Goal: Transaction & Acquisition: Purchase product/service

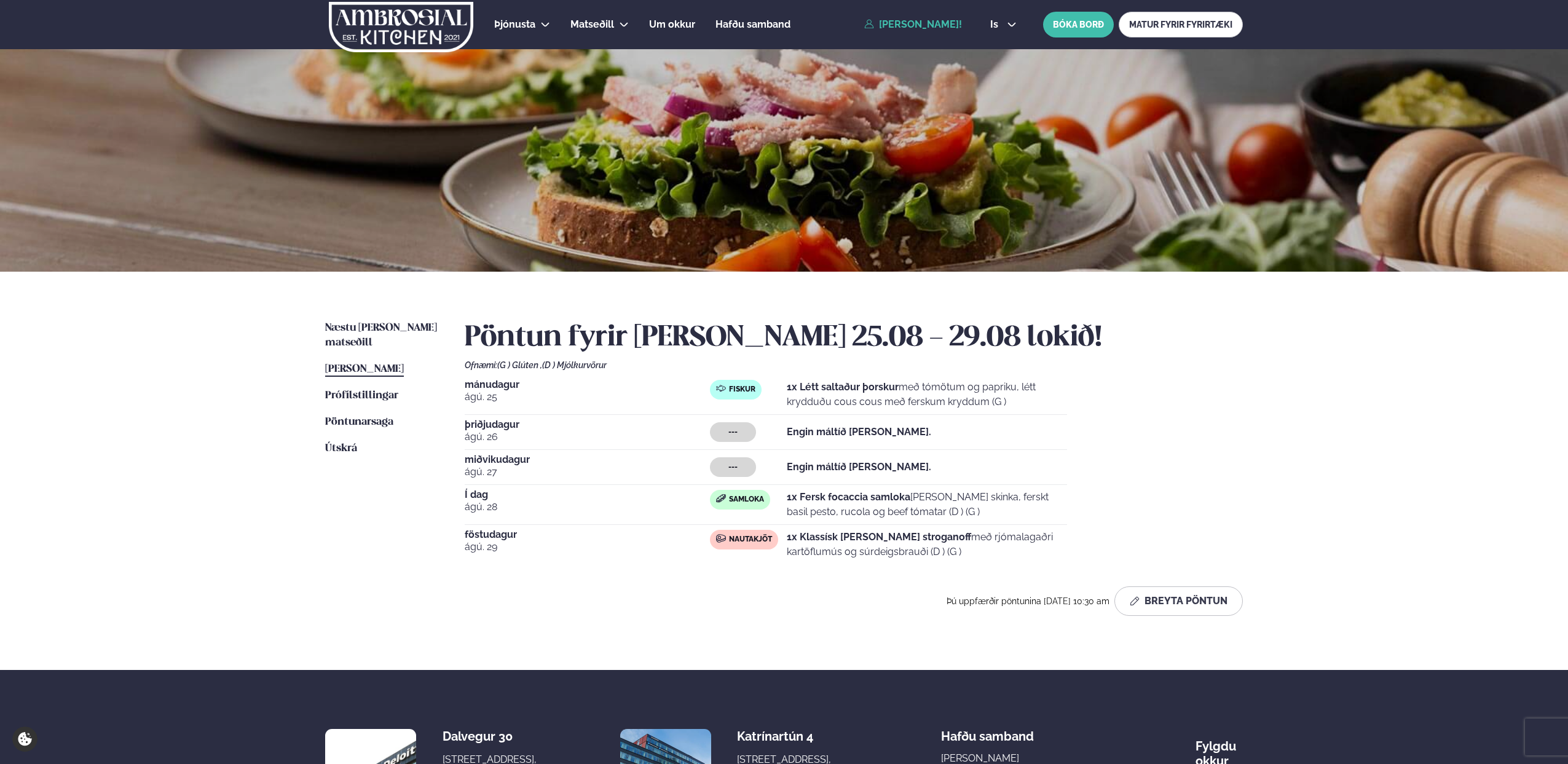
click at [373, 391] on span "Prófílstillingar" at bounding box center [362, 396] width 73 height 11
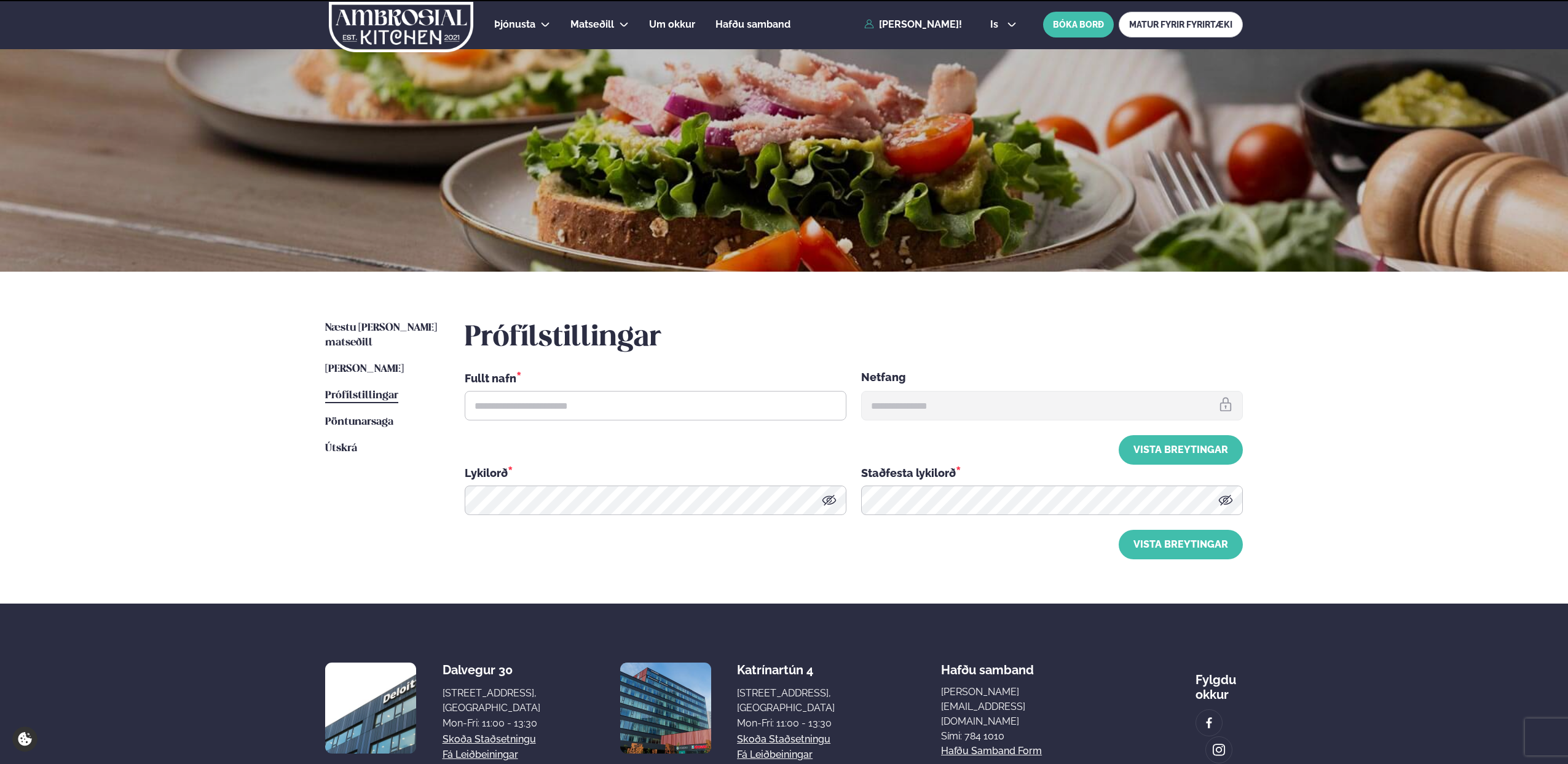
type input "**********"
click at [367, 417] on span "Pöntunarsaga" at bounding box center [359, 422] width 68 height 11
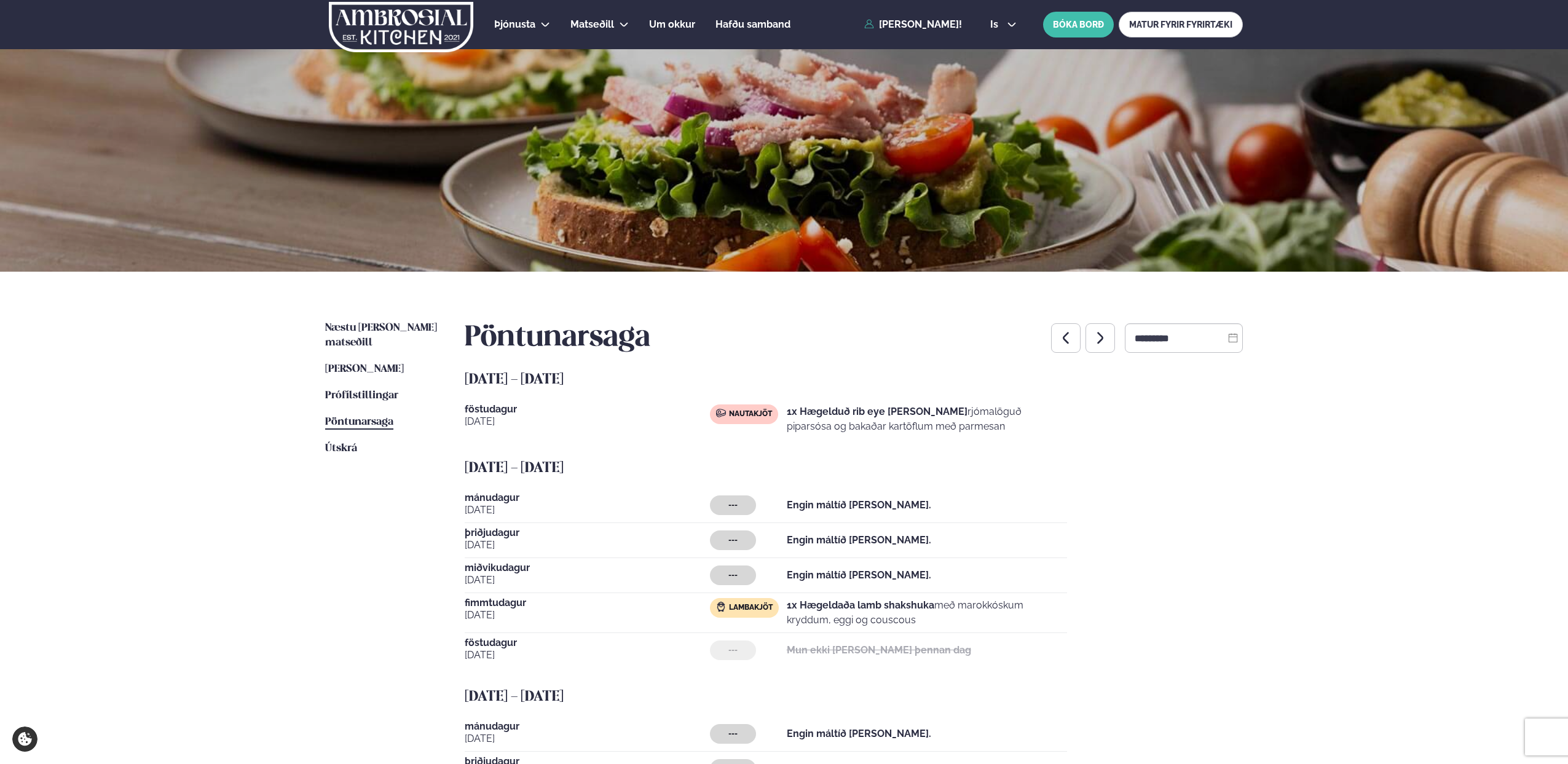
click at [365, 363] on span "[PERSON_NAME]" at bounding box center [364, 369] width 79 height 11
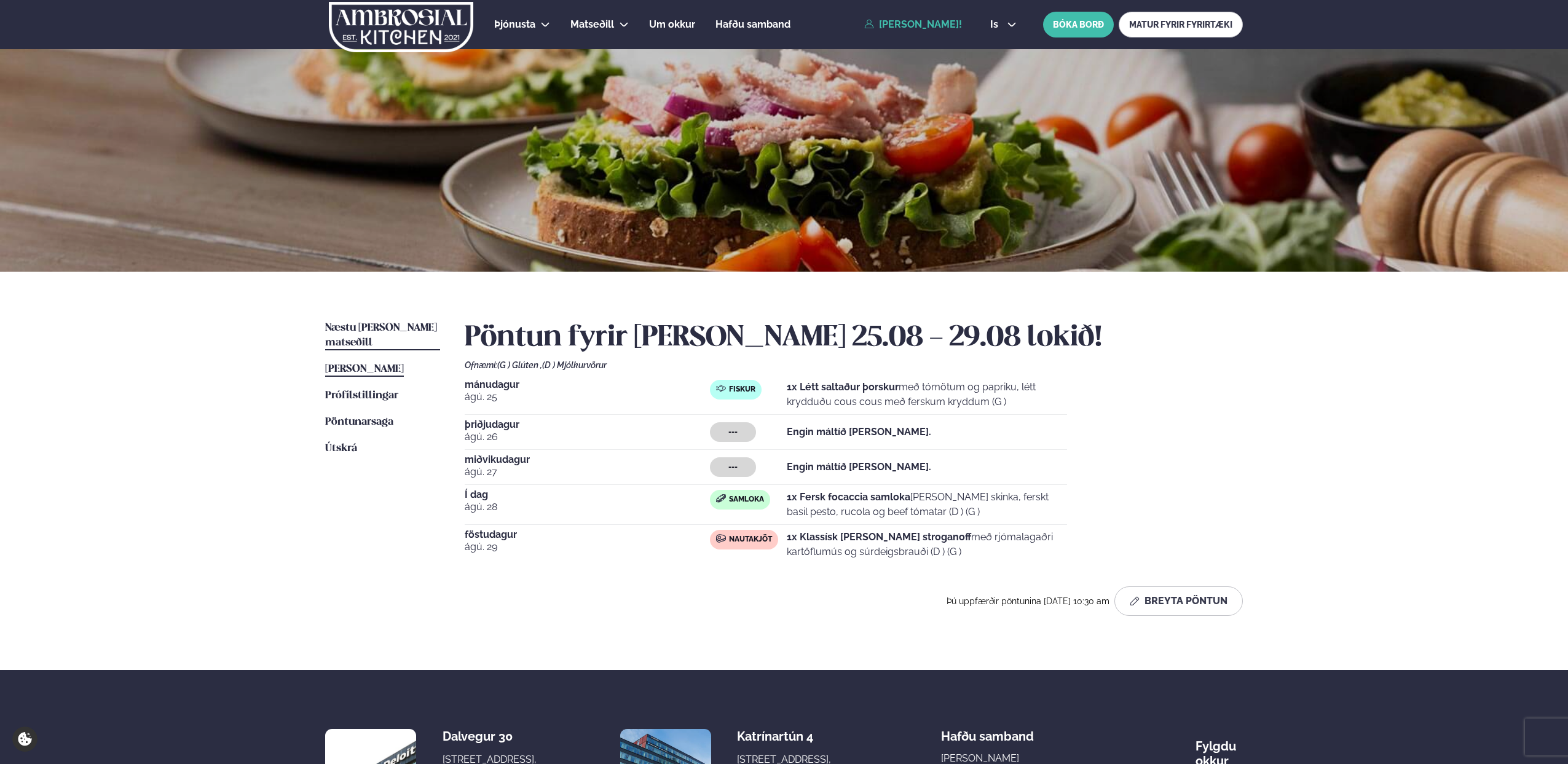
click at [377, 326] on span "Næstu [PERSON_NAME] matseðill" at bounding box center [382, 335] width 112 height 25
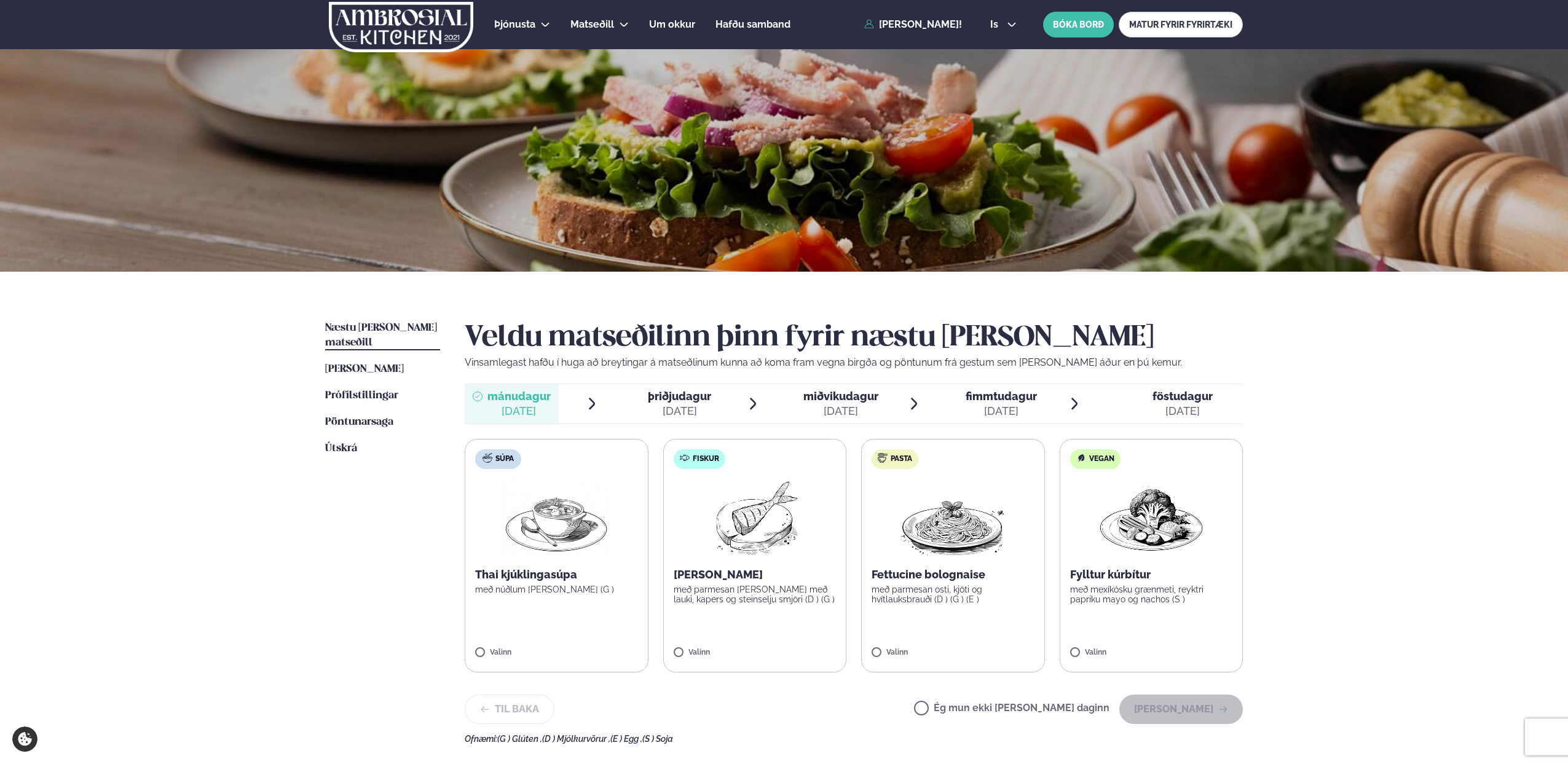
scroll to position [7, 0]
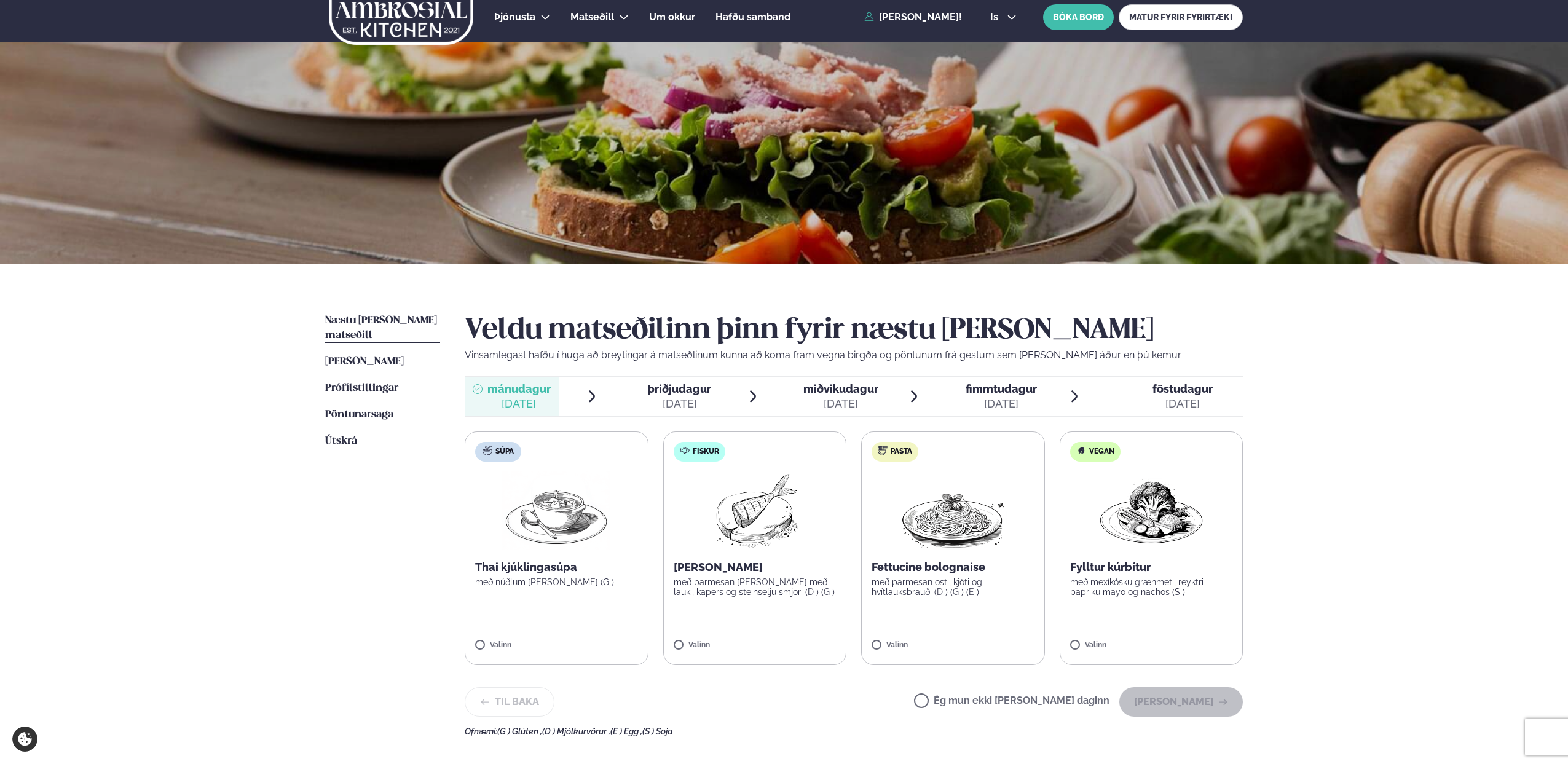
click at [965, 515] on img at bounding box center [953, 510] width 109 height 79
click at [1362, 577] on div "Þjónusta Hádegismatur fyrir fyrirtæki Fyrirtækja veitingar Einkapartý Matseðill…" at bounding box center [784, 514] width 1568 height 1042
click at [1196, 705] on button "[PERSON_NAME]" at bounding box center [1181, 702] width 124 height 30
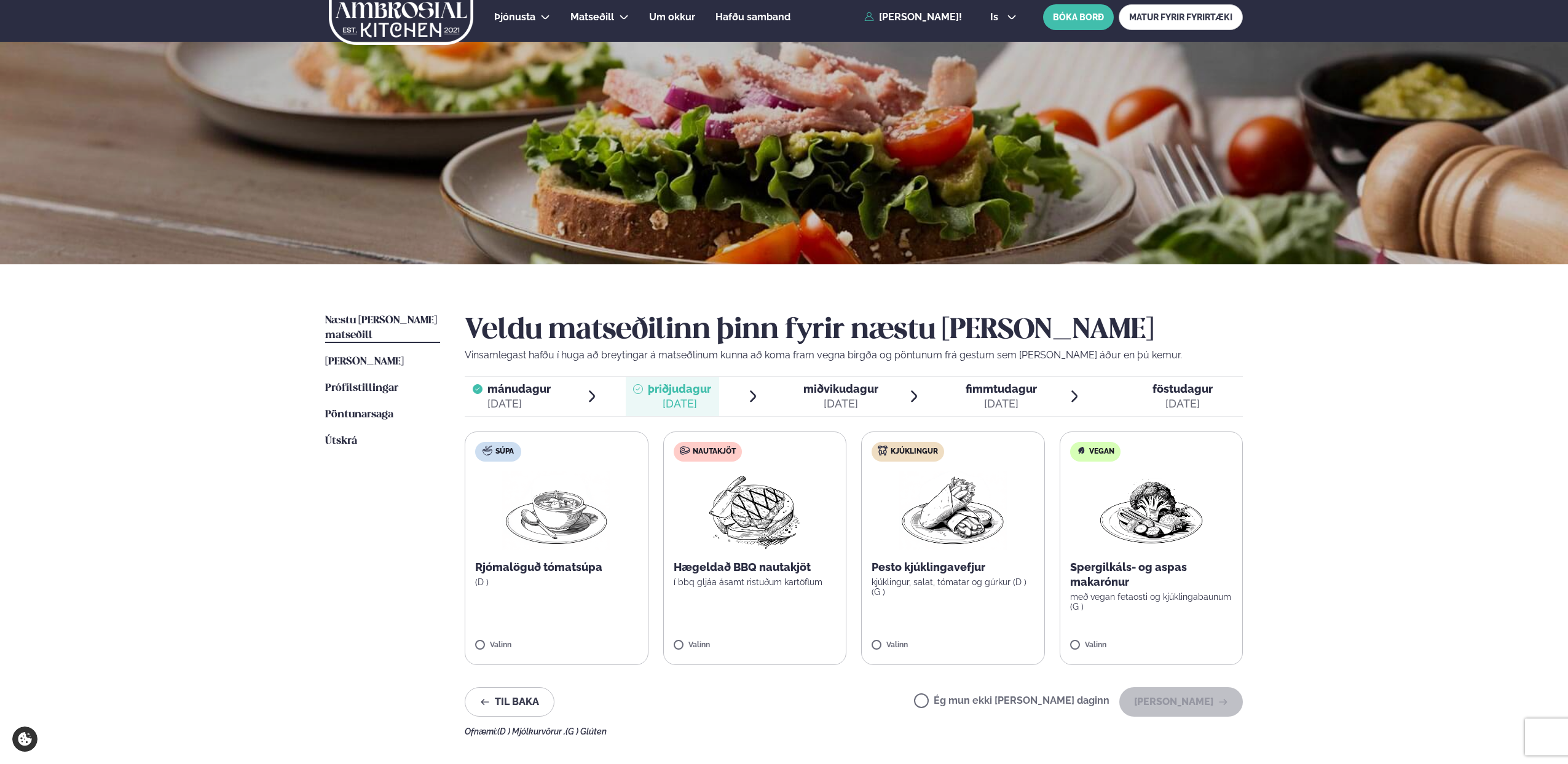
click at [811, 386] on span "miðvikudagur" at bounding box center [840, 389] width 75 height 13
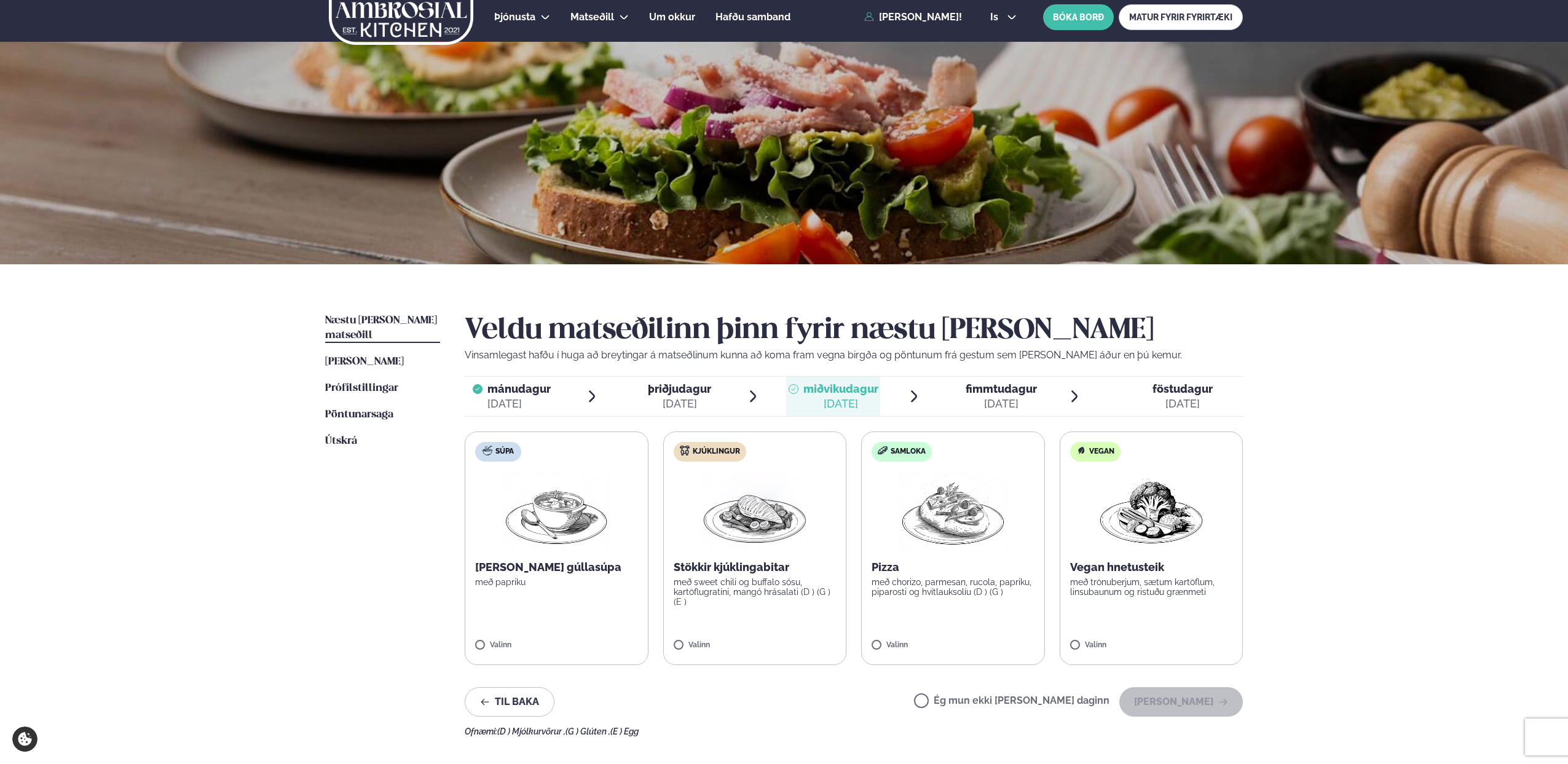
click at [983, 389] on span "fimmtudagur" at bounding box center [1001, 389] width 71 height 13
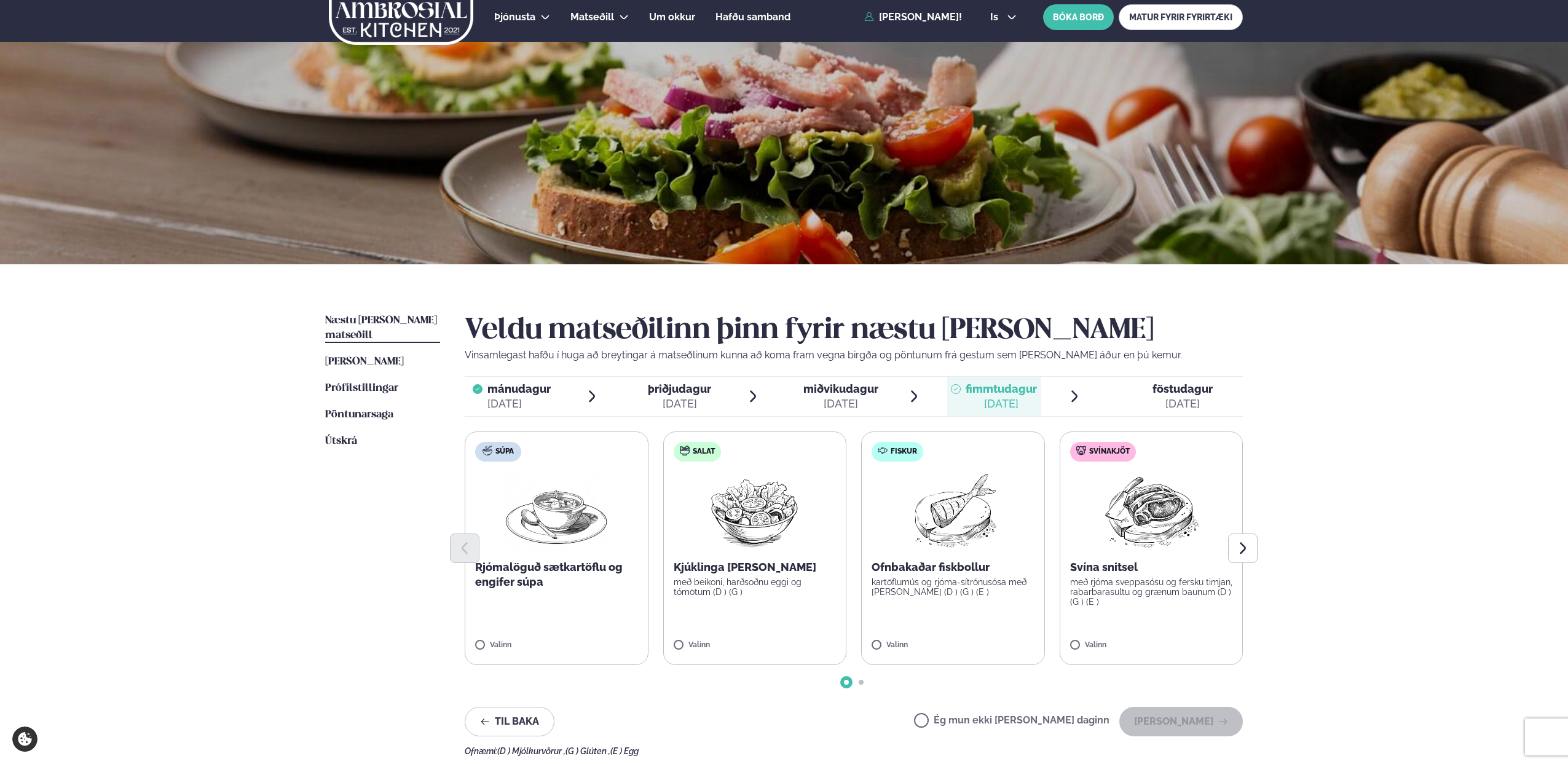
click at [1145, 549] on div at bounding box center [854, 548] width 779 height 30
click at [1111, 618] on label "Svínakjöt Svína snitsel með rjóma sveppasósu og fersku timjan, rabarbarasultu o…" at bounding box center [1151, 548] width 184 height 233
click at [1191, 727] on button "[PERSON_NAME]" at bounding box center [1181, 722] width 124 height 30
